Goal: Check status: Check status

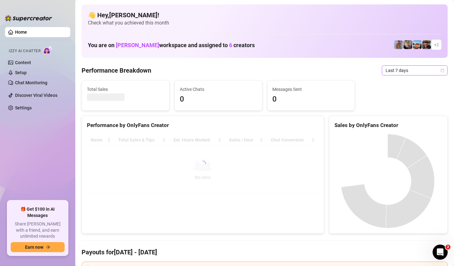
click at [419, 72] on span "Last 7 days" at bounding box center [415, 70] width 58 height 9
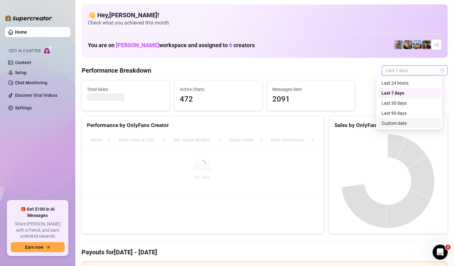
click at [416, 122] on div "Custom date" at bounding box center [410, 123] width 56 height 7
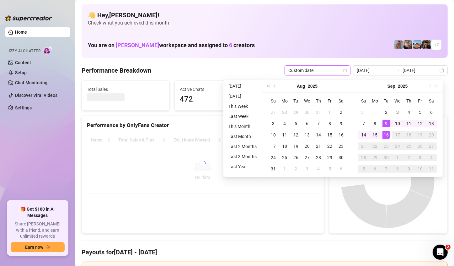
type input "2025-09-16"
click at [385, 139] on td "16" at bounding box center [386, 134] width 11 height 11
click at [385, 136] on div "16" at bounding box center [387, 135] width 8 height 8
click at [385, 136] on canvas at bounding box center [388, 181] width 106 height 94
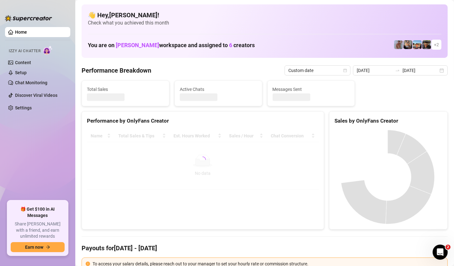
click at [385, 136] on canvas at bounding box center [388, 177] width 106 height 94
type input "2025-09-16"
click at [385, 136] on canvas at bounding box center [388, 177] width 106 height 94
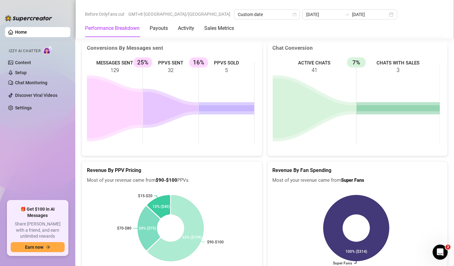
scroll to position [1036, 0]
